Goal: Task Accomplishment & Management: Manage account settings

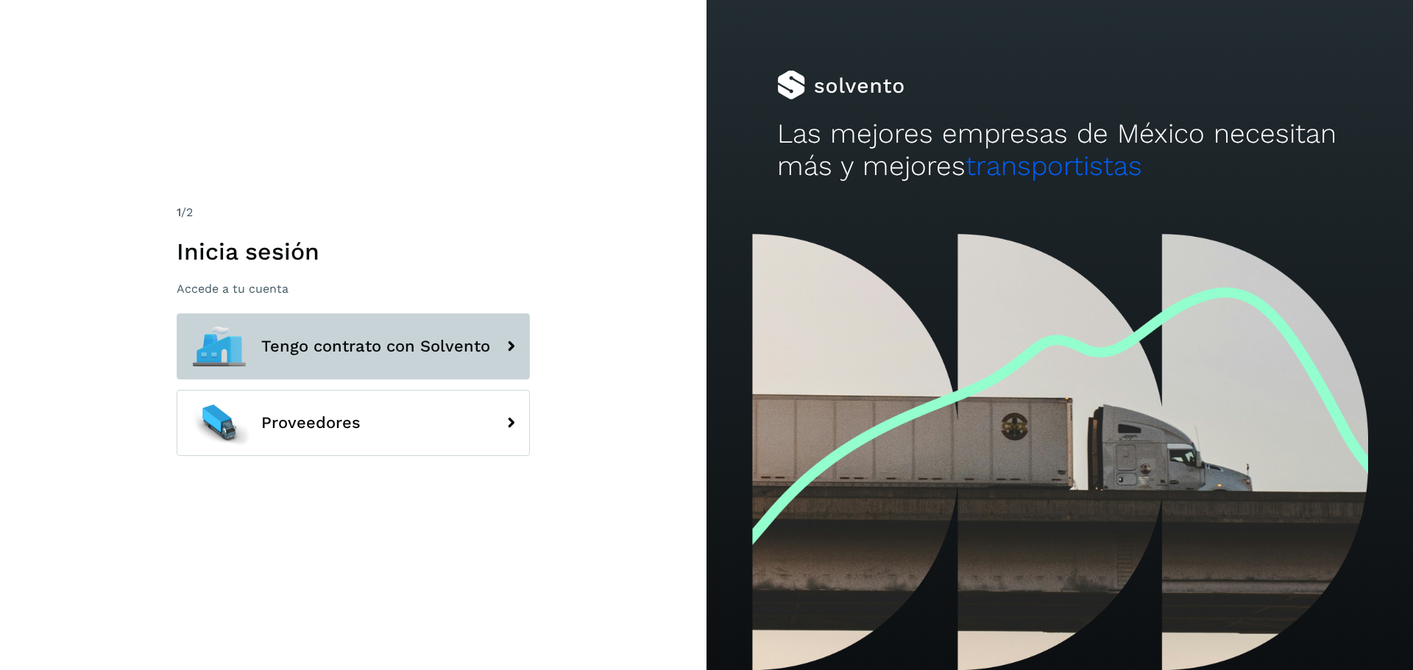
click at [378, 348] on span "Tengo contrato con Solvento" at bounding box center [375, 347] width 229 height 18
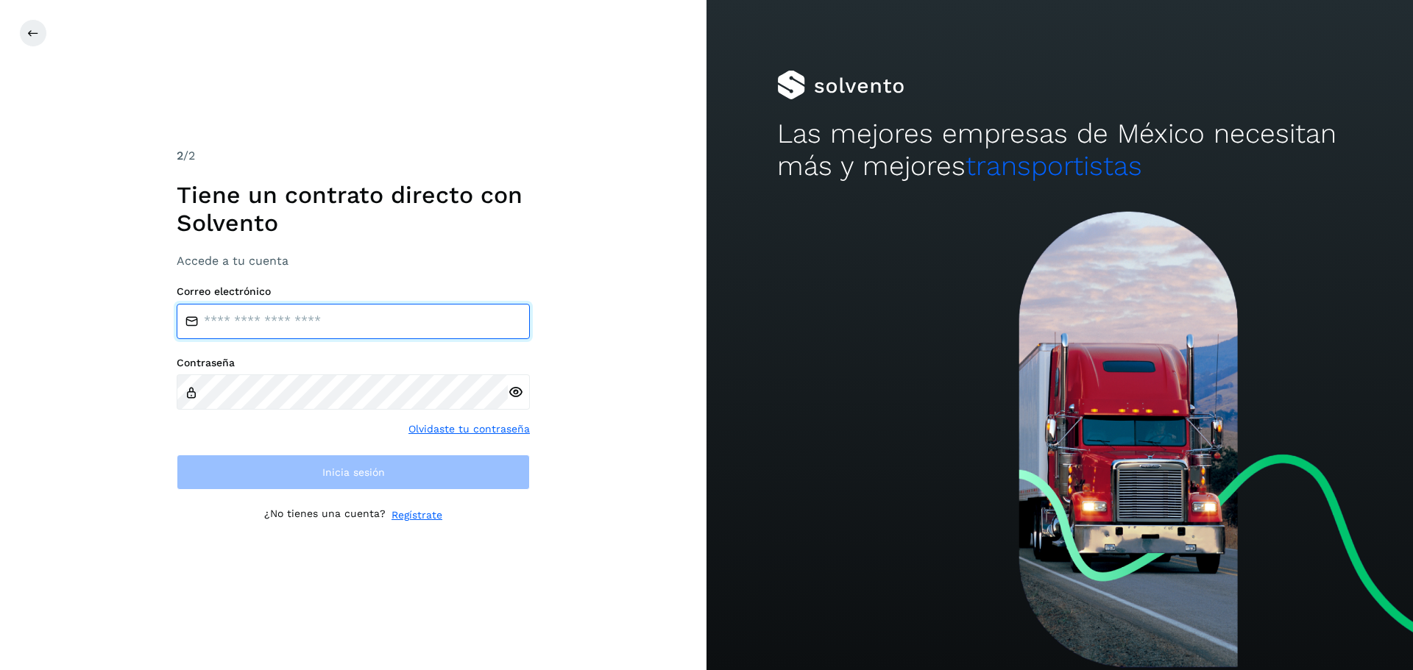
type input "**********"
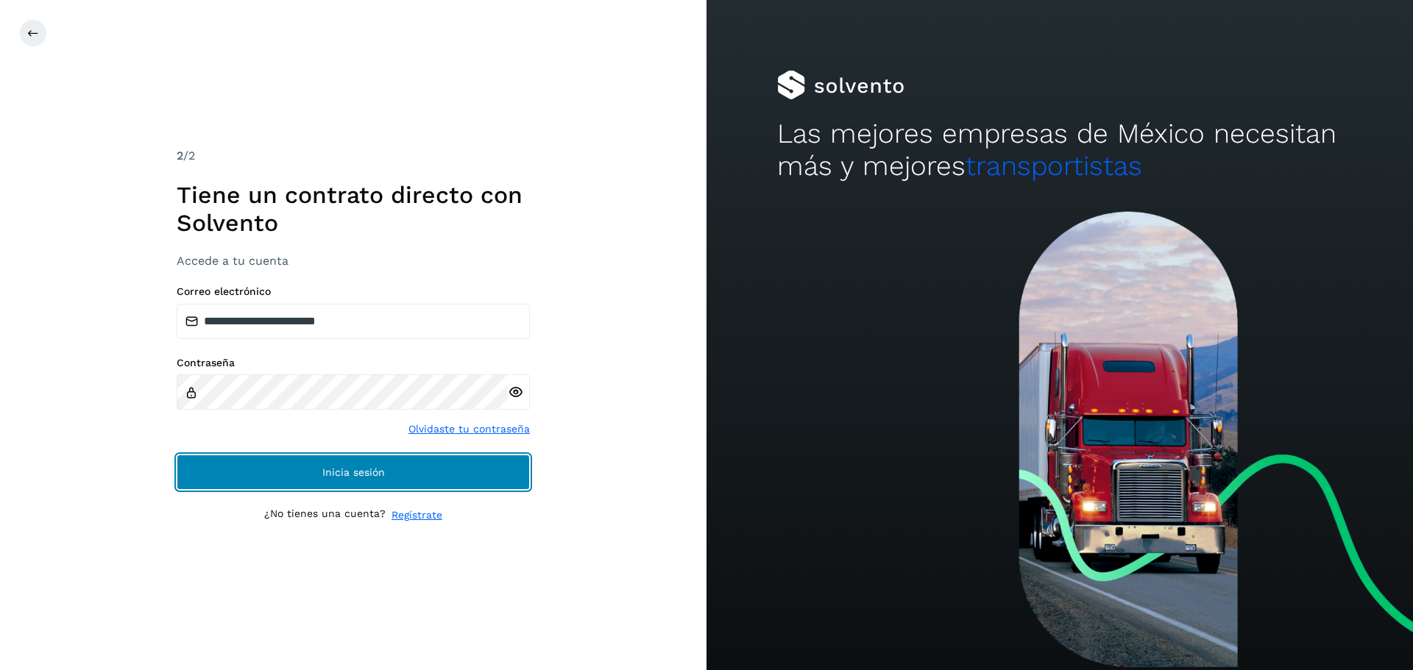
click at [300, 465] on button "Inicia sesión" at bounding box center [353, 472] width 353 height 35
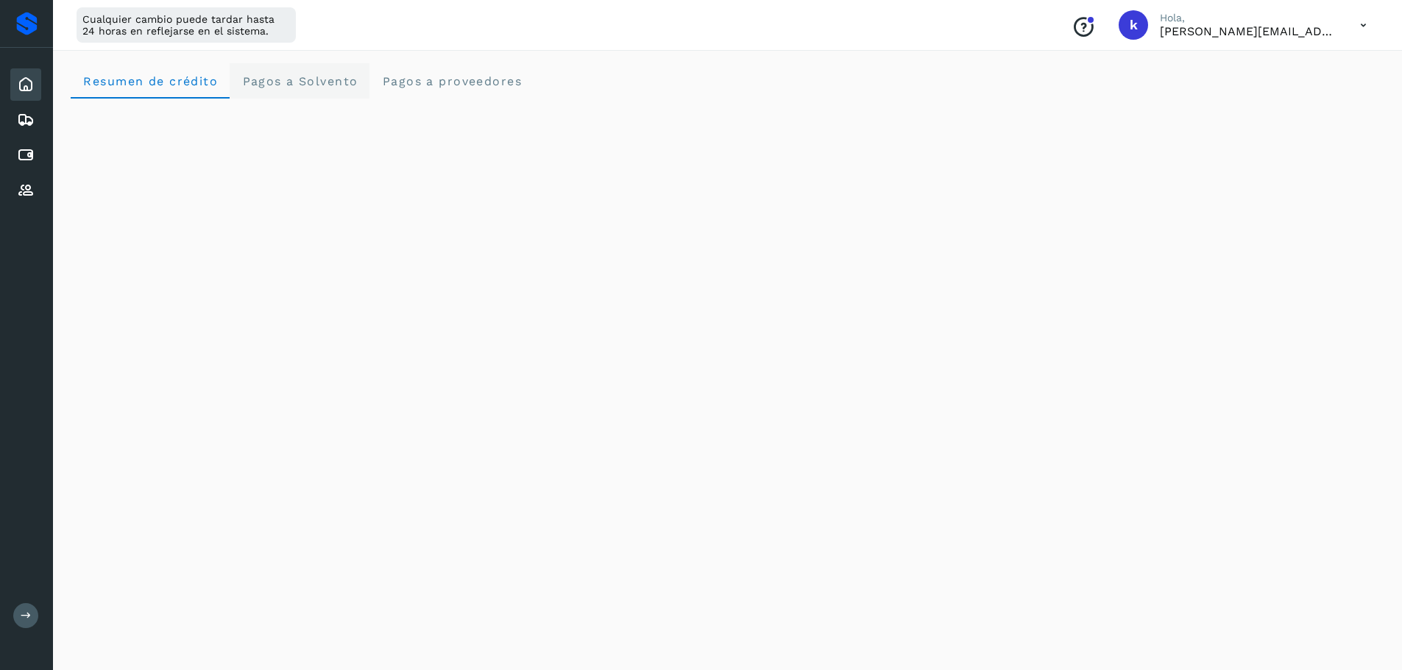
click at [293, 73] on Solvento "Pagos a Solvento" at bounding box center [300, 80] width 140 height 35
click at [463, 84] on span "Pagos a proveedores" at bounding box center [451, 81] width 141 height 14
click at [1299, 313] on div "Initializing..." at bounding box center [728, 125] width 1314 height 1378
